Goal: Navigation & Orientation: Find specific page/section

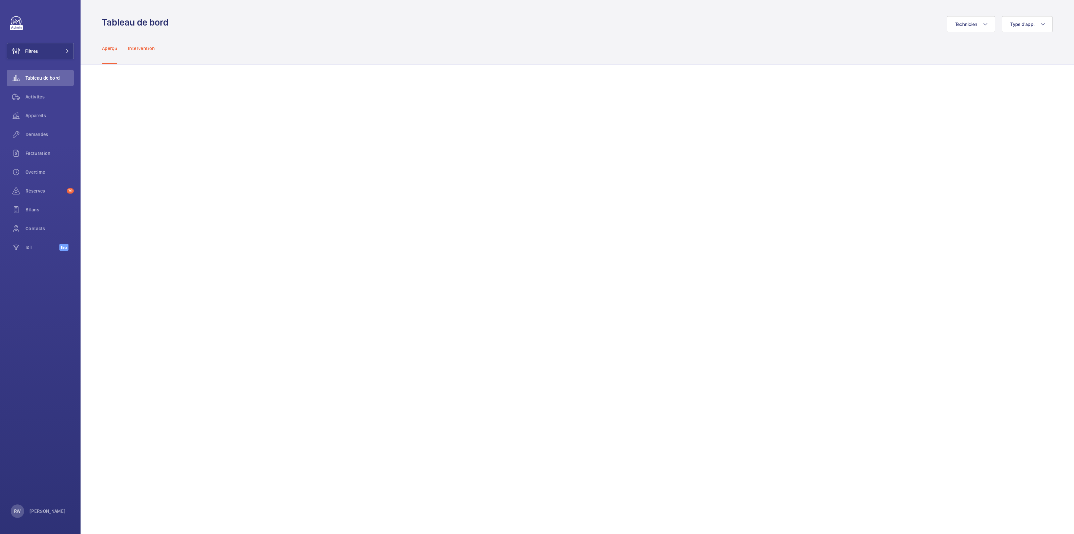
click at [140, 49] on p "Intervention" at bounding box center [141, 48] width 27 height 7
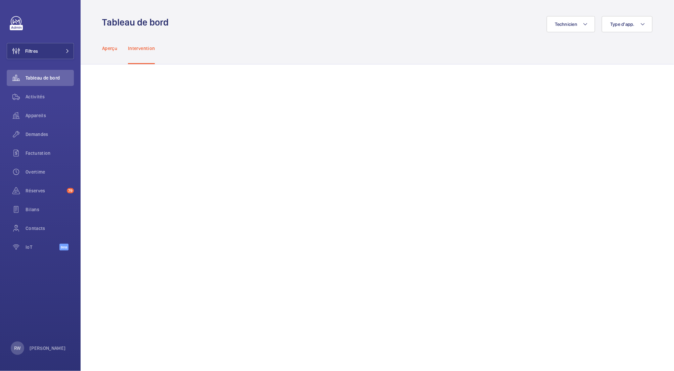
click at [107, 46] on p "Aperçu" at bounding box center [109, 48] width 15 height 7
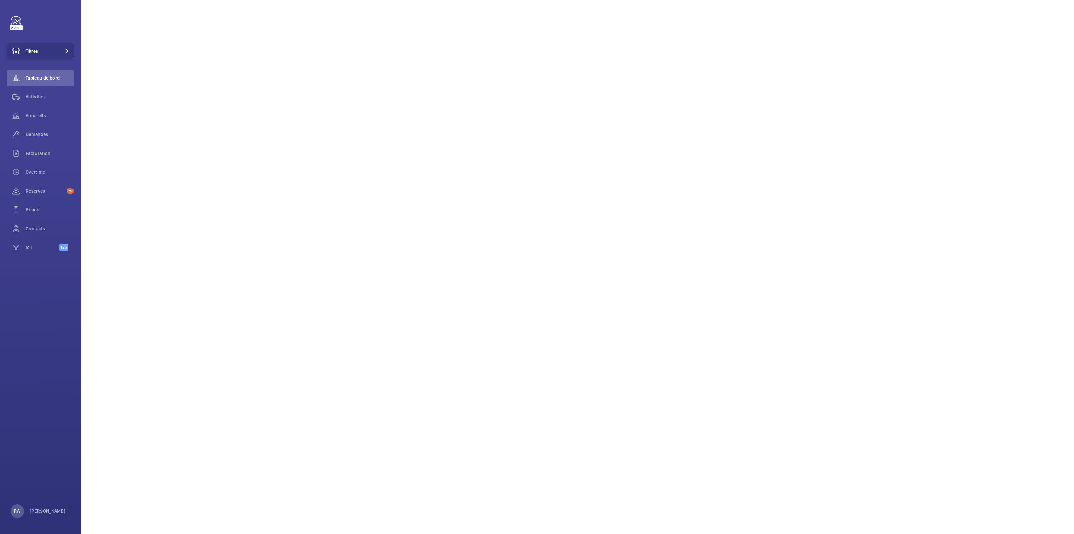
scroll to position [580, 0]
